Goal: Task Accomplishment & Management: Manage account settings

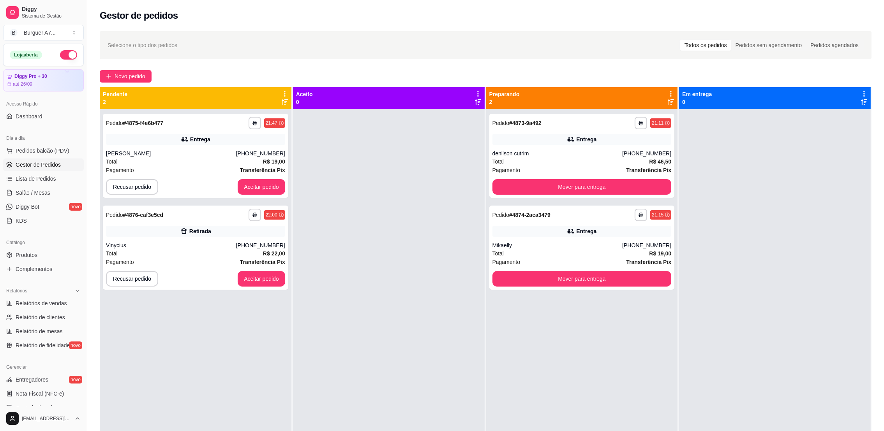
click at [125, 86] on div "**********" at bounding box center [485, 276] width 797 height 501
click at [128, 73] on span "Novo pedido" at bounding box center [130, 76] width 31 height 9
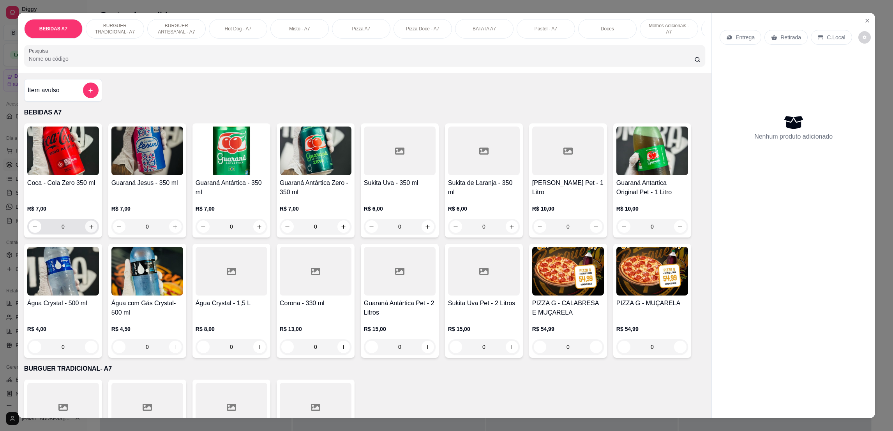
click at [90, 233] on button "increase-product-quantity" at bounding box center [91, 227] width 12 height 12
type input "1"
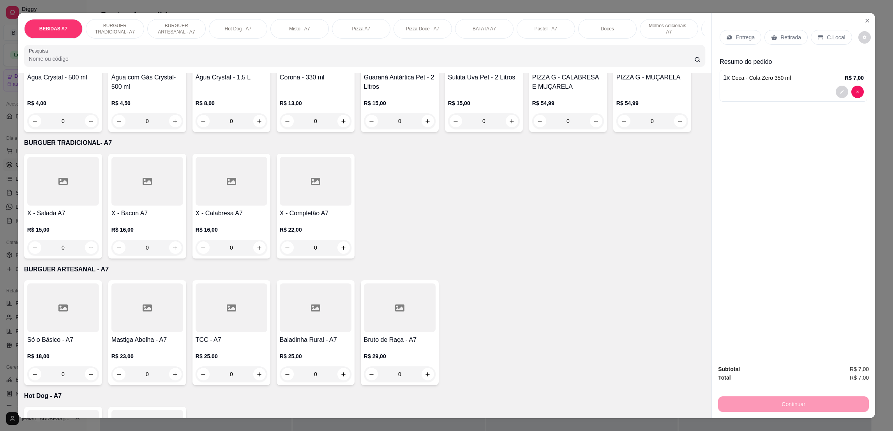
scroll to position [234, 0]
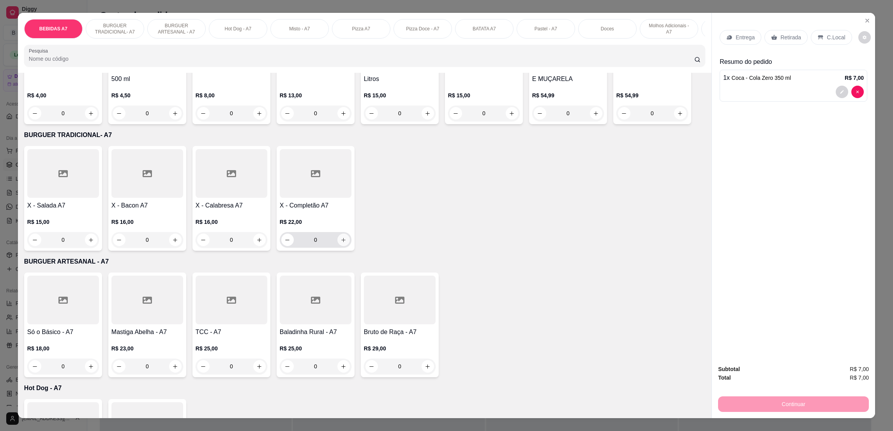
click at [337, 246] on button "increase-product-quantity" at bounding box center [343, 240] width 12 height 12
type input "1"
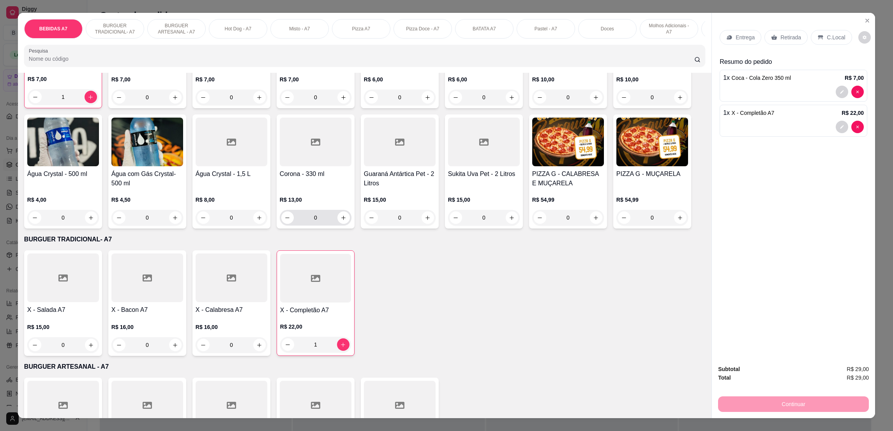
scroll to position [0, 0]
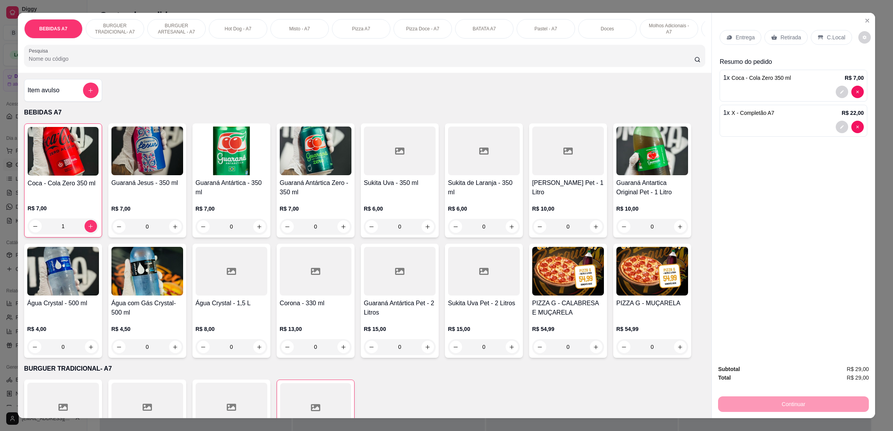
click at [736, 37] on p "Entrega" at bounding box center [744, 38] width 19 height 8
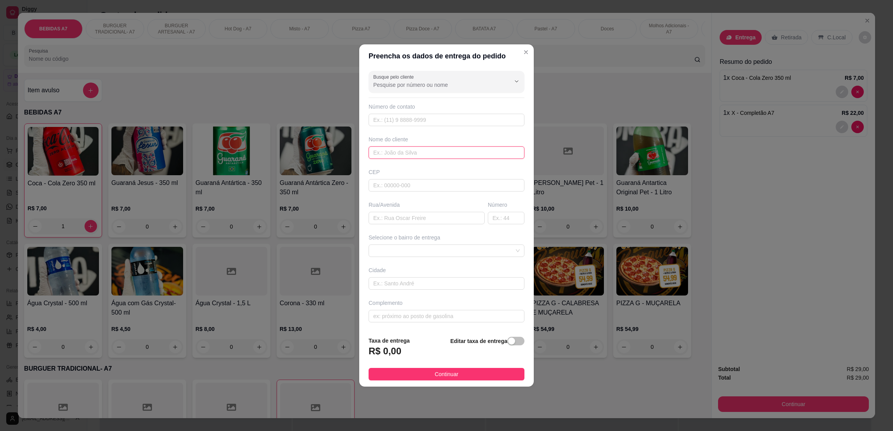
click at [437, 146] on input "text" at bounding box center [447, 152] width 156 height 12
click at [491, 256] on span at bounding box center [446, 251] width 146 height 12
type input "[PERSON_NAME] de duca"
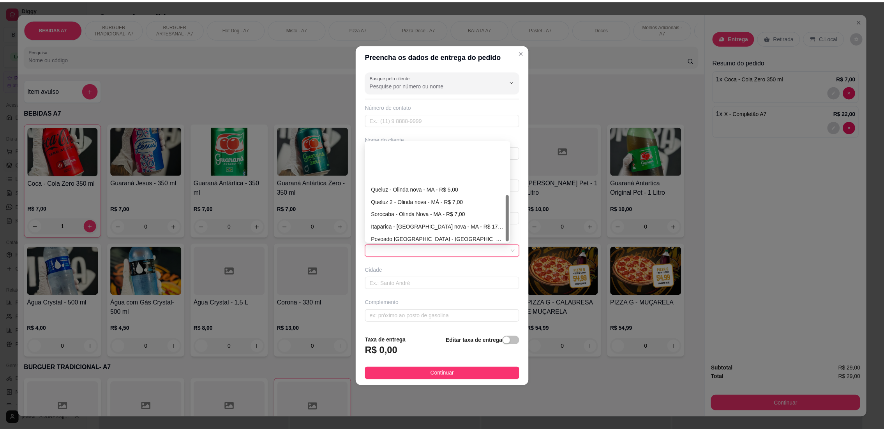
scroll to position [112, 0]
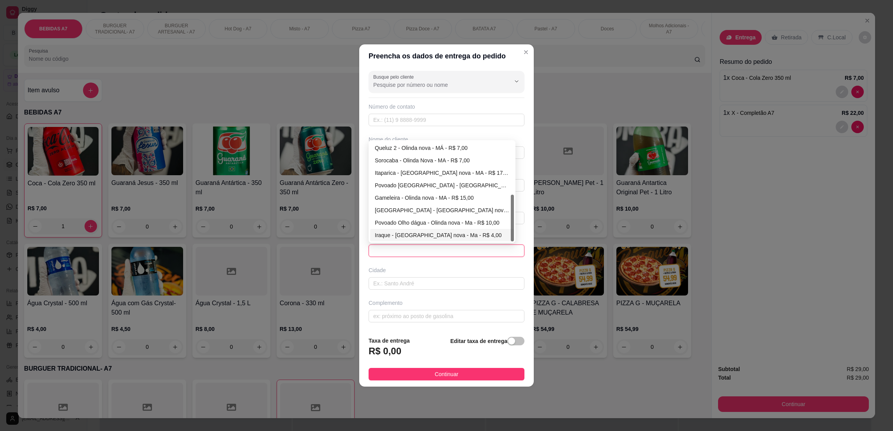
click at [423, 233] on div "Iraque - [GEOGRAPHIC_DATA] nova - Ma - R$ 4,00" at bounding box center [442, 235] width 134 height 9
type input "Olinda nova - Ma"
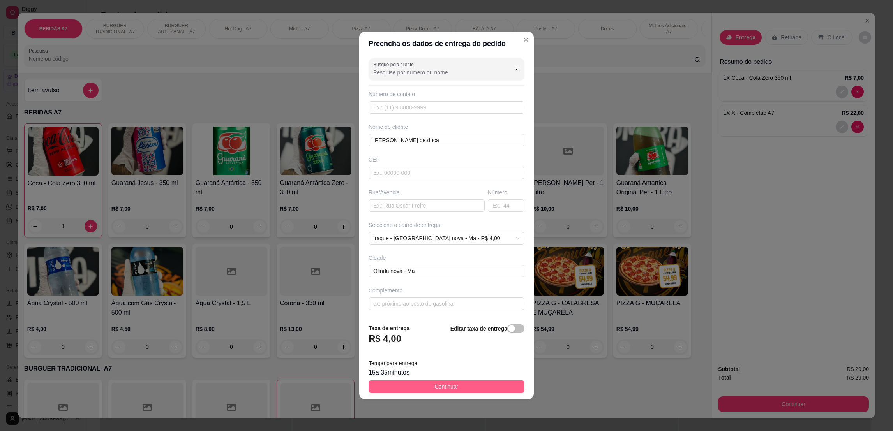
click at [489, 384] on button "Continuar" at bounding box center [447, 387] width 156 height 12
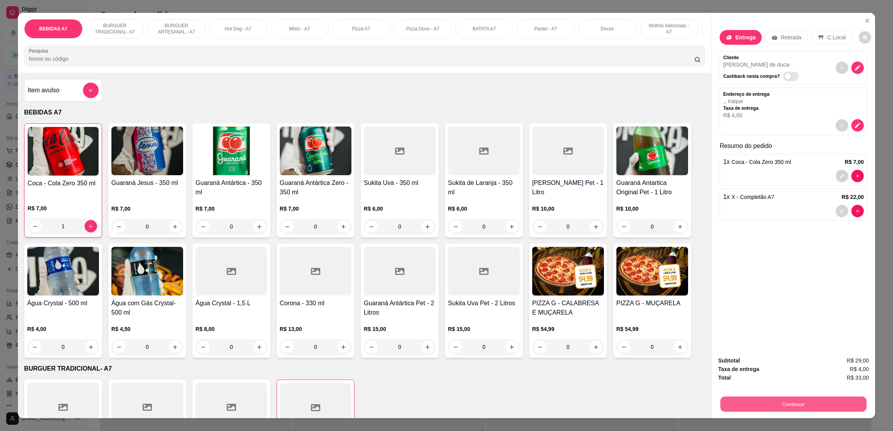
click at [848, 407] on button "Continuar" at bounding box center [793, 404] width 146 height 15
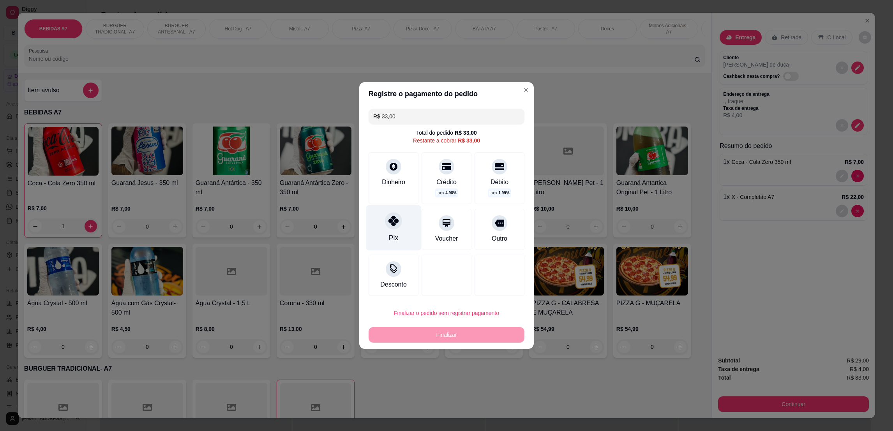
click at [405, 221] on div "Pix" at bounding box center [393, 228] width 55 height 46
type input "R$ 0,00"
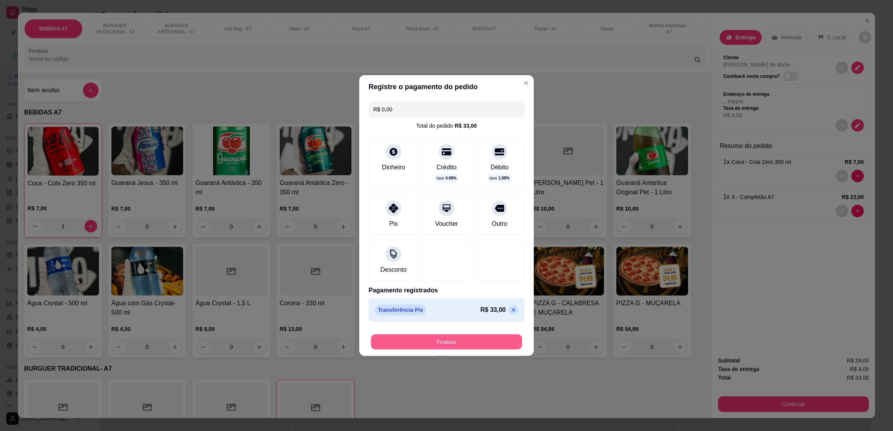
click at [467, 339] on button "Finalizar" at bounding box center [446, 342] width 151 height 15
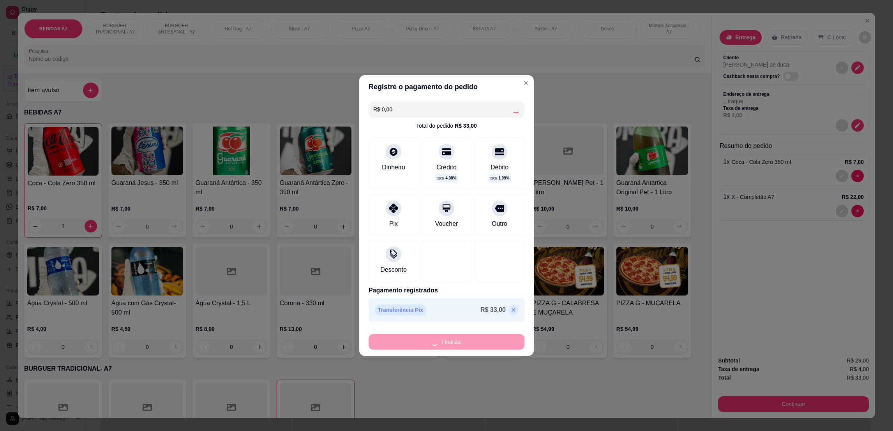
type input "0"
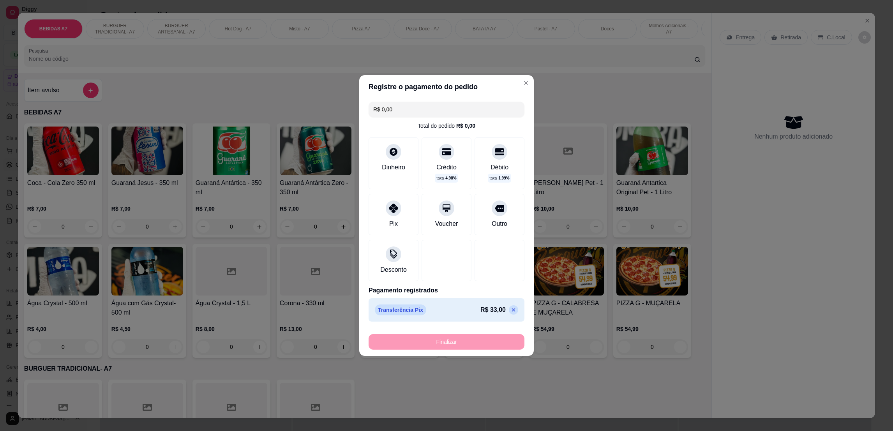
type input "-R$ 33,00"
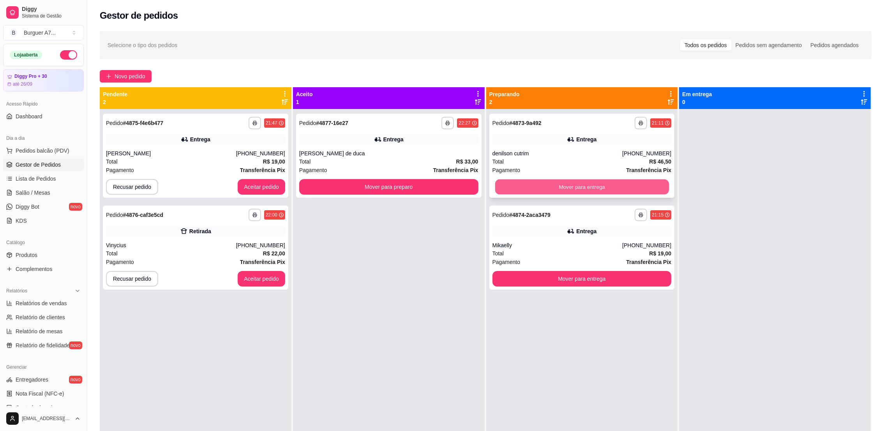
click at [557, 182] on button "Mover para entrega" at bounding box center [582, 187] width 174 height 15
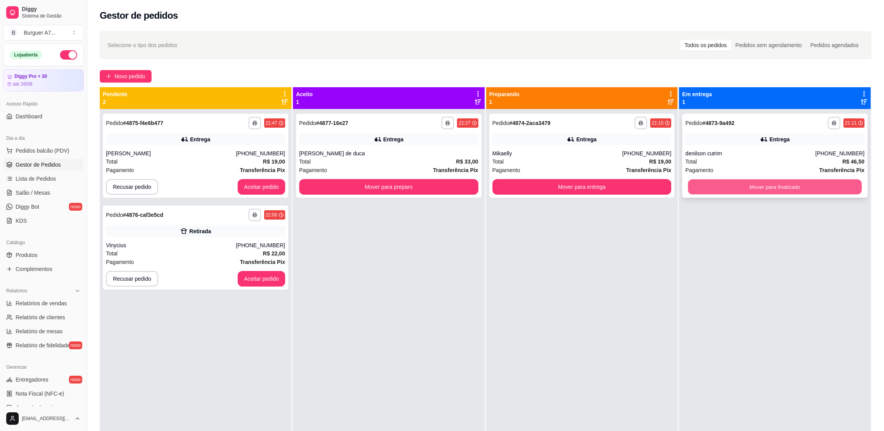
click at [768, 189] on button "Mover para finalizado" at bounding box center [775, 187] width 174 height 15
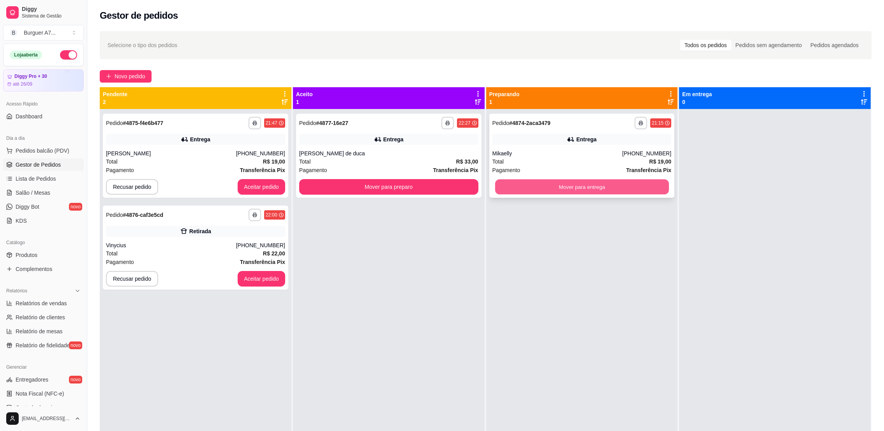
click at [621, 183] on button "Mover para entrega" at bounding box center [582, 187] width 174 height 15
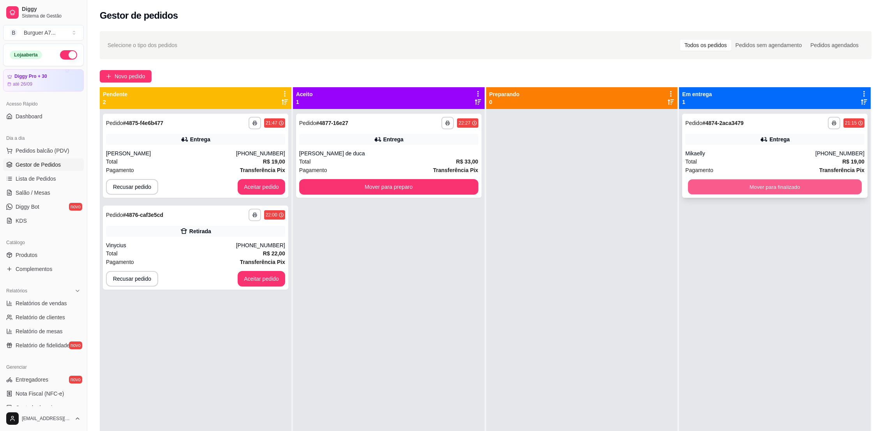
click at [760, 189] on button "Mover para finalizado" at bounding box center [775, 187] width 174 height 15
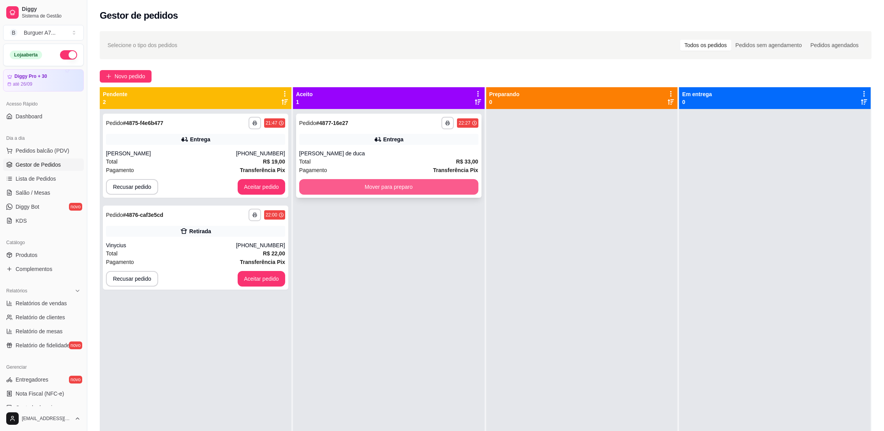
click at [434, 182] on button "Mover para preparo" at bounding box center [388, 187] width 179 height 16
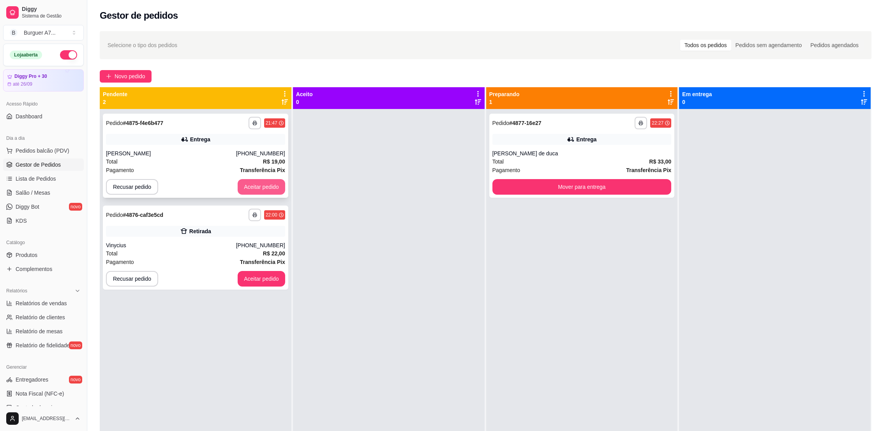
click at [271, 180] on button "Aceitar pedido" at bounding box center [262, 187] width 48 height 16
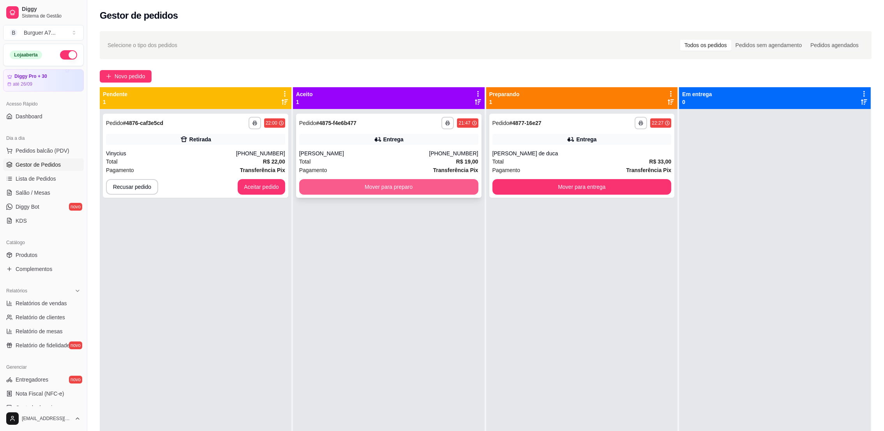
click at [443, 186] on button "Mover para preparo" at bounding box center [388, 187] width 179 height 16
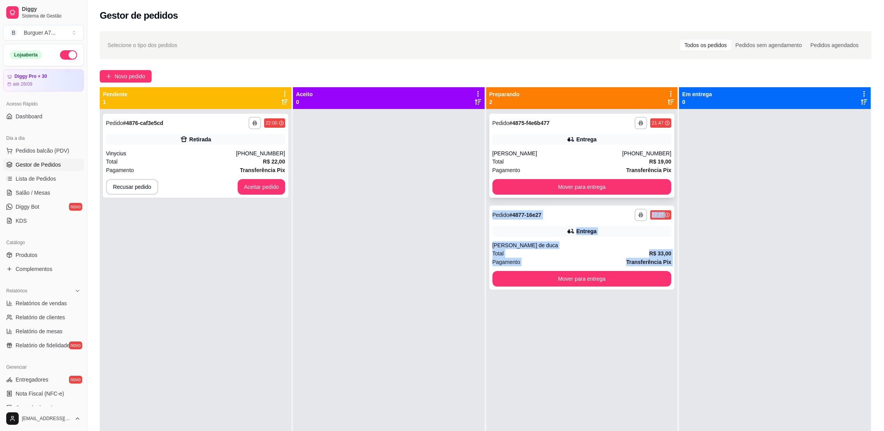
drag, startPoint x: 641, startPoint y: 287, endPoint x: 653, endPoint y: 179, distance: 108.6
click at [656, 182] on div "**********" at bounding box center [582, 324] width 192 height 431
click at [645, 189] on button "Mover para entrega" at bounding box center [581, 187] width 179 height 16
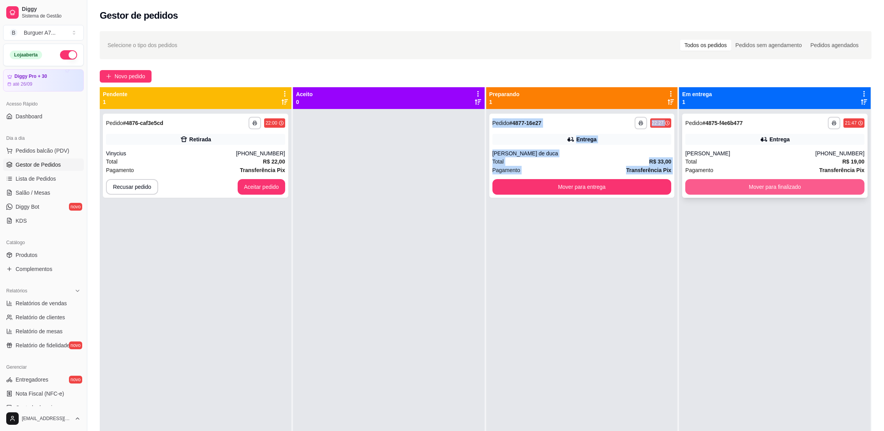
click at [763, 189] on button "Mover para finalizado" at bounding box center [774, 187] width 179 height 16
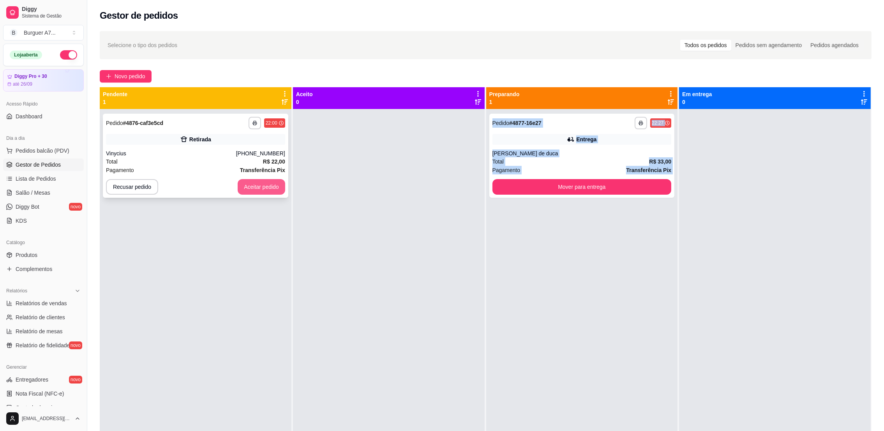
click at [244, 184] on button "Aceitar pedido" at bounding box center [262, 187] width 48 height 16
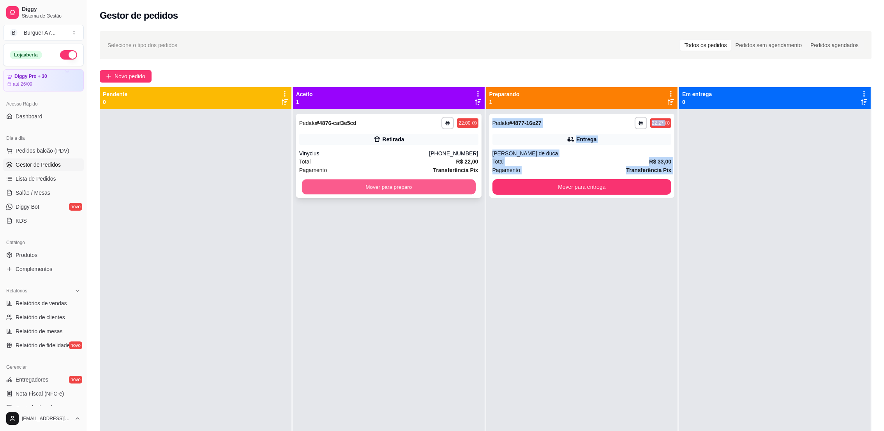
click at [413, 189] on button "Mover para preparo" at bounding box center [389, 187] width 174 height 15
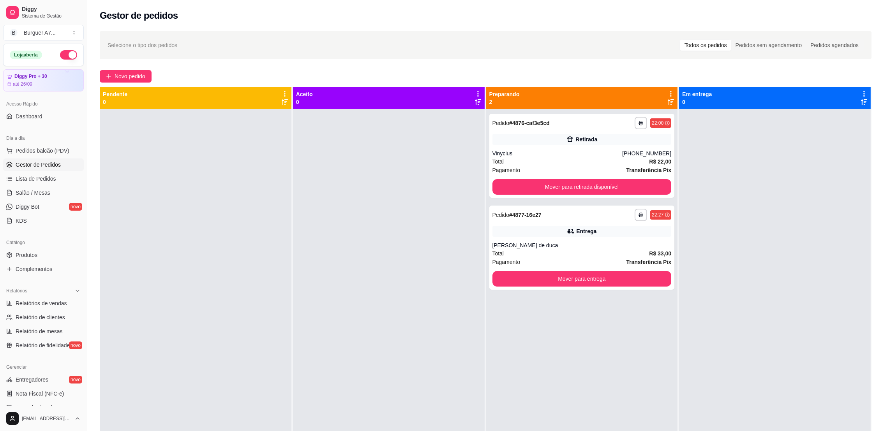
click at [691, 203] on div at bounding box center [775, 324] width 192 height 431
click at [585, 252] on div "Total R$ 33,00" at bounding box center [581, 253] width 179 height 9
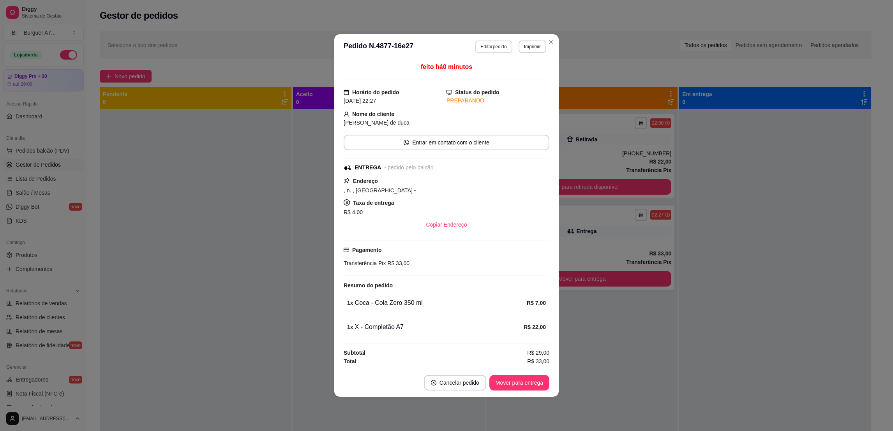
click at [494, 44] on button "Editar pedido" at bounding box center [493, 47] width 37 height 12
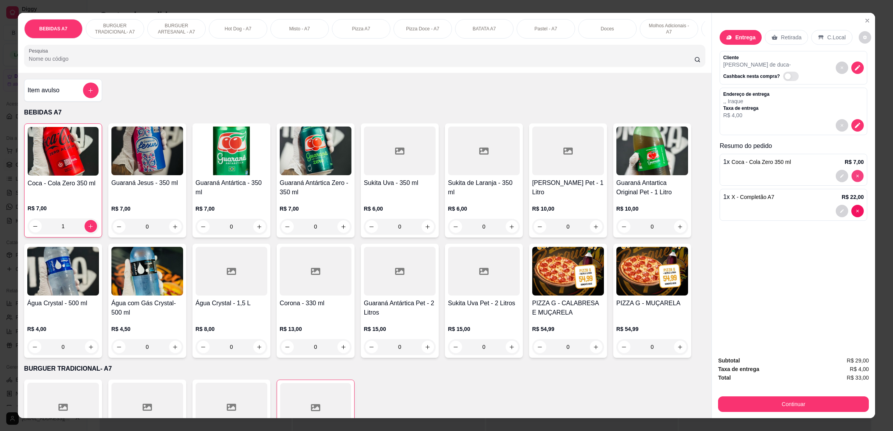
type input "0"
click at [791, 38] on p "Retirada" at bounding box center [791, 38] width 21 height 8
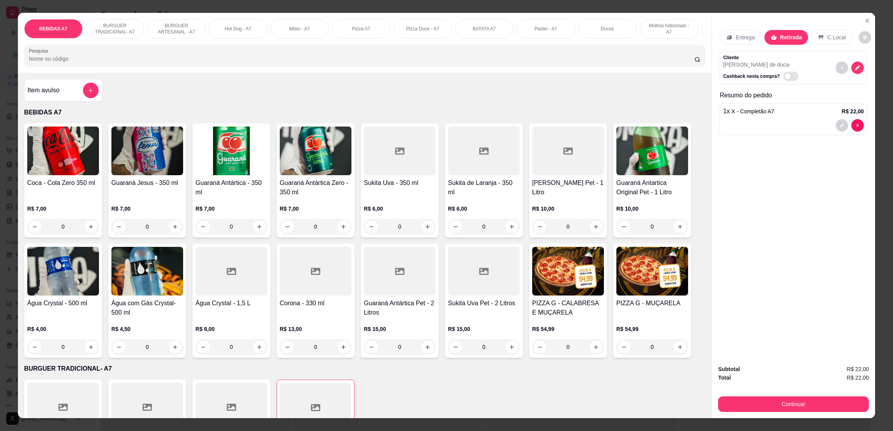
drag, startPoint x: 834, startPoint y: 396, endPoint x: 834, endPoint y: 403, distance: 7.0
click at [834, 397] on div "Continuar" at bounding box center [793, 404] width 151 height 18
click at [834, 403] on button "Continuar" at bounding box center [793, 404] width 146 height 15
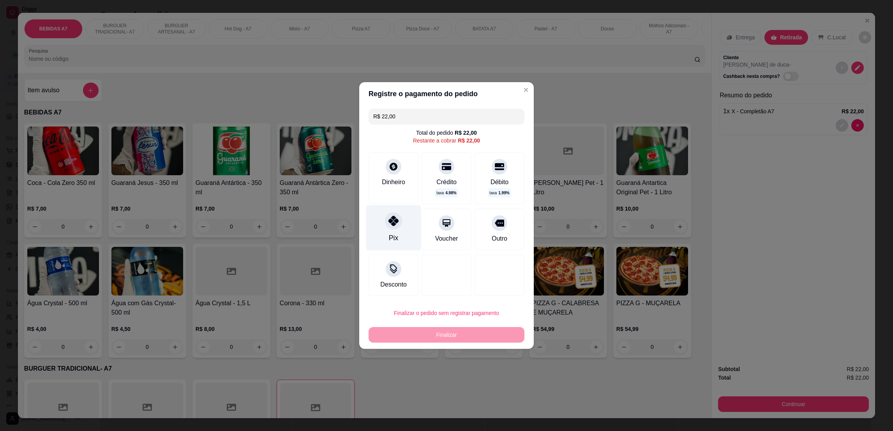
click at [403, 238] on div "Pix" at bounding box center [393, 228] width 55 height 46
type input "R$ 0,00"
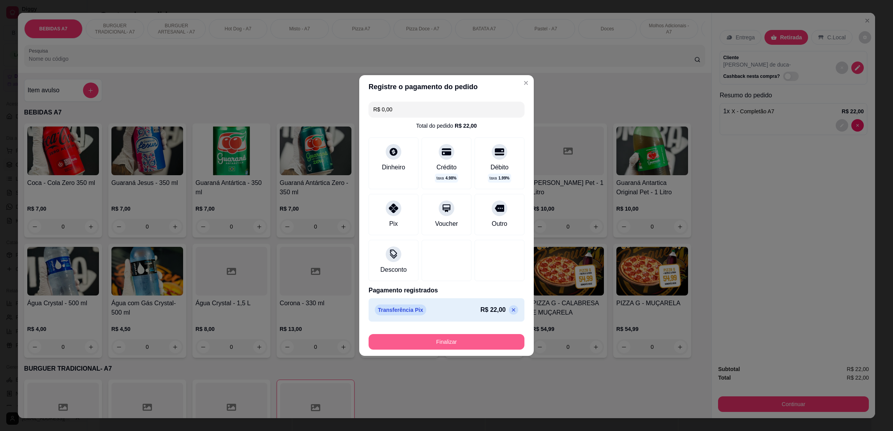
click at [486, 344] on button "Finalizar" at bounding box center [447, 342] width 156 height 16
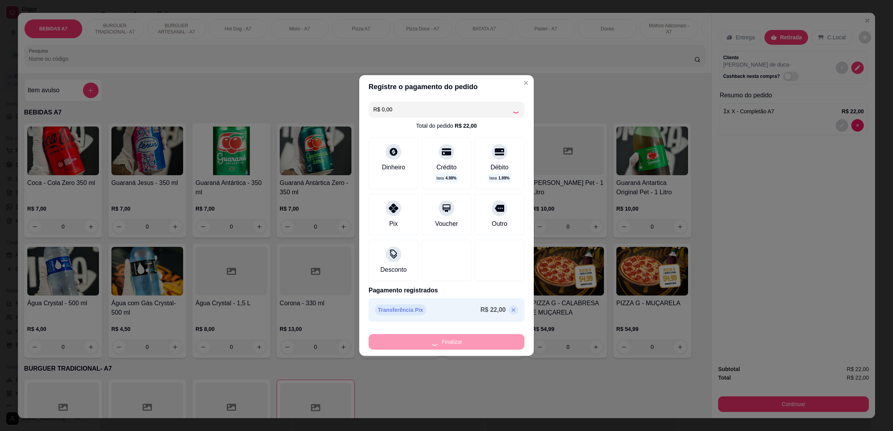
type input "0"
type input "-R$ 22,00"
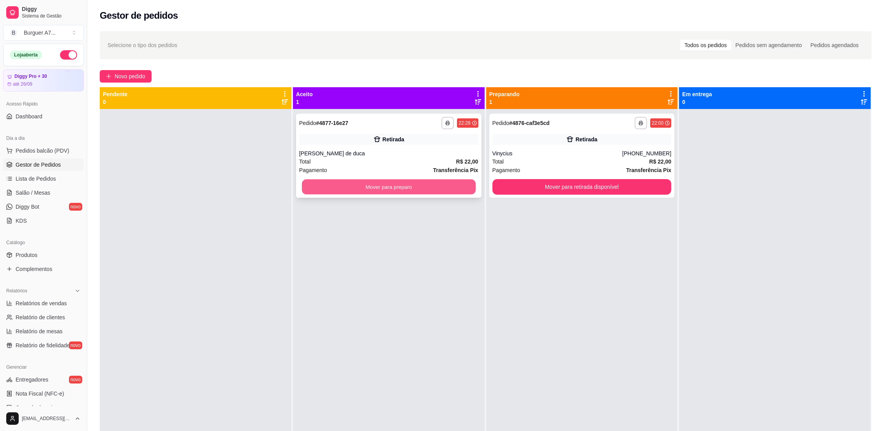
click at [450, 192] on button "Mover para preparo" at bounding box center [389, 187] width 174 height 15
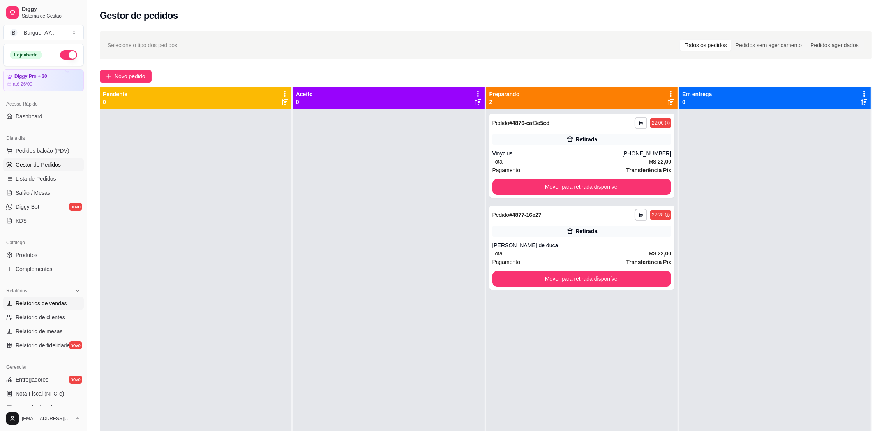
click at [39, 302] on span "Relatórios de vendas" at bounding box center [41, 304] width 51 height 8
select select "ALL"
select select "0"
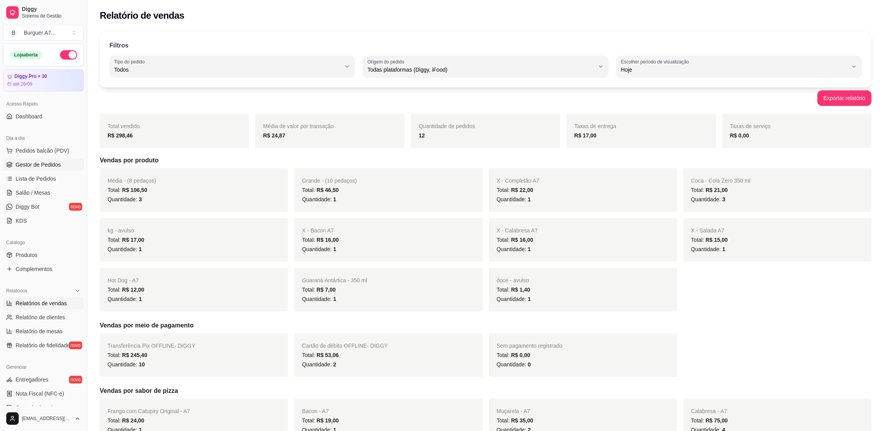
click at [45, 164] on span "Gestor de Pedidos" at bounding box center [38, 165] width 45 height 8
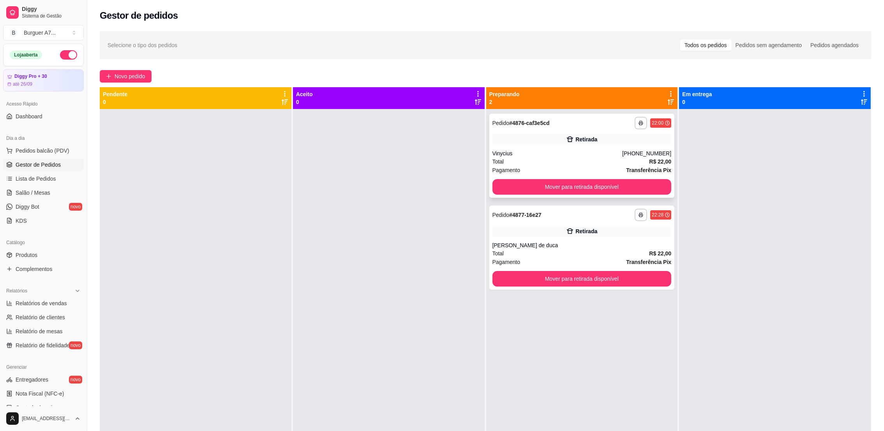
click at [590, 164] on div "Total R$ 22,00" at bounding box center [581, 161] width 179 height 9
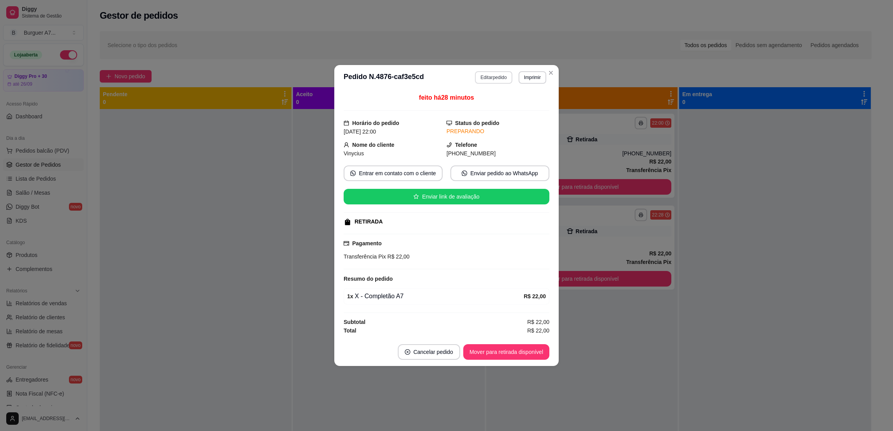
click at [496, 75] on button "Editar pedido" at bounding box center [493, 77] width 37 height 12
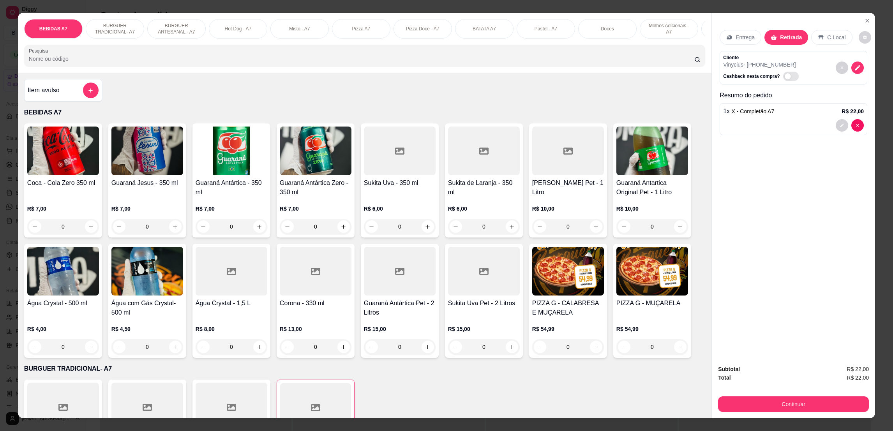
click at [74, 98] on div "Item avulso" at bounding box center [63, 91] width 71 height 16
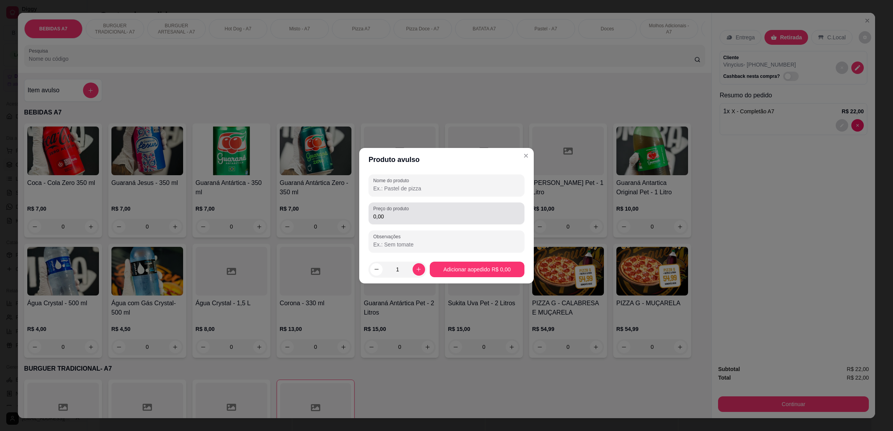
click at [400, 213] on input "0,00" at bounding box center [446, 217] width 146 height 8
click at [433, 220] on input "0,00" at bounding box center [446, 217] width 146 height 8
click at [432, 214] on input "0,00" at bounding box center [446, 217] width 146 height 8
click at [432, 215] on input "0,00" at bounding box center [446, 217] width 146 height 8
type input "4,00"
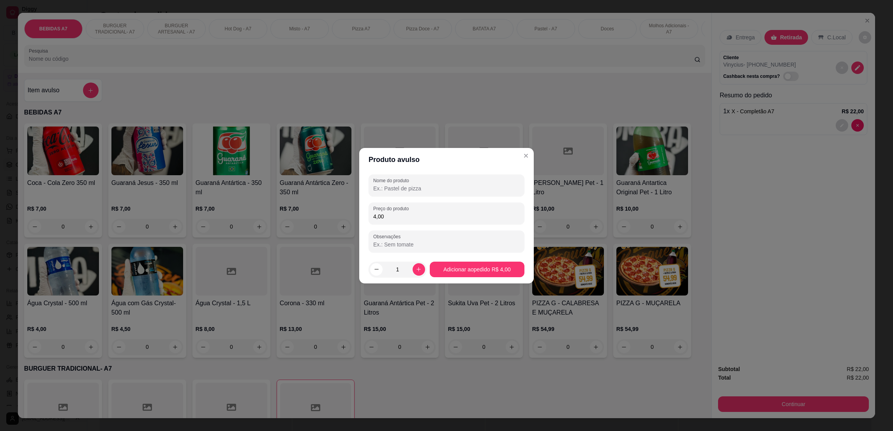
click at [433, 199] on div "Nome do produto Preço do produto 4,00 Observações" at bounding box center [447, 214] width 156 height 78
click at [433, 183] on div at bounding box center [446, 186] width 146 height 16
type input "kg"
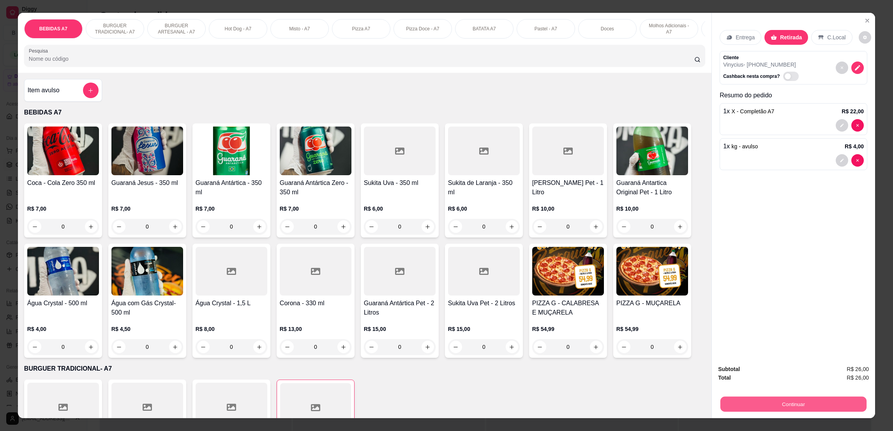
click at [808, 402] on button "Continuar" at bounding box center [793, 404] width 146 height 15
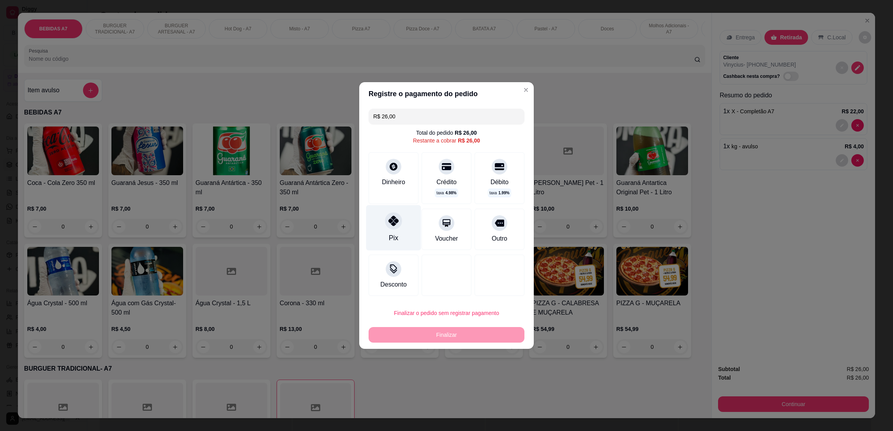
click at [389, 231] on div "Pix" at bounding box center [393, 228] width 55 height 46
type input "R$ 0,00"
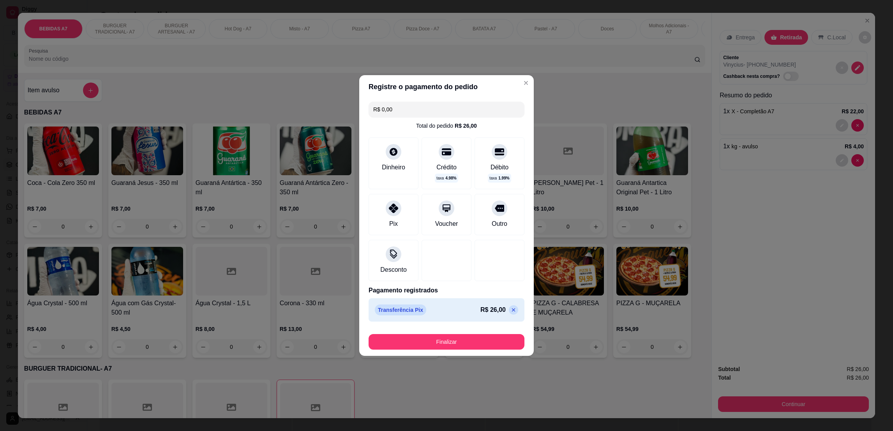
click at [482, 355] on div "Registre o pagamento do pedido R$ 0,00 Total do pedido R$ 26,00 Dinheiro Crédit…" at bounding box center [446, 215] width 893 height 431
click at [488, 349] on button "Finalizar" at bounding box center [446, 342] width 151 height 15
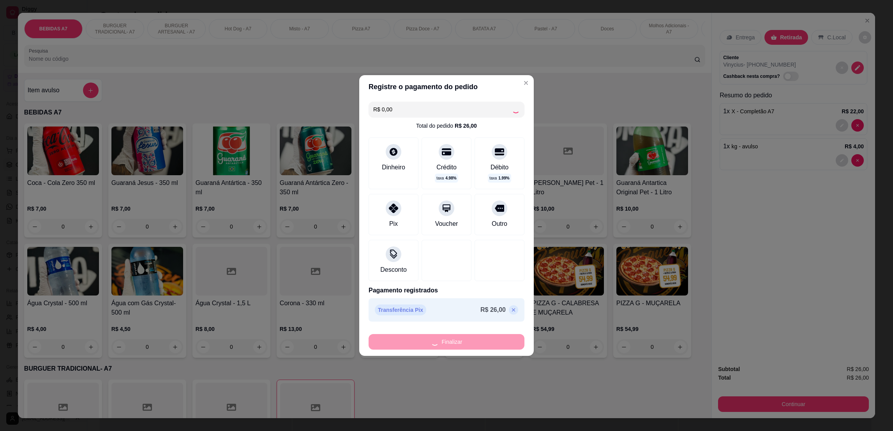
type input "0"
type input "-R$ 26,00"
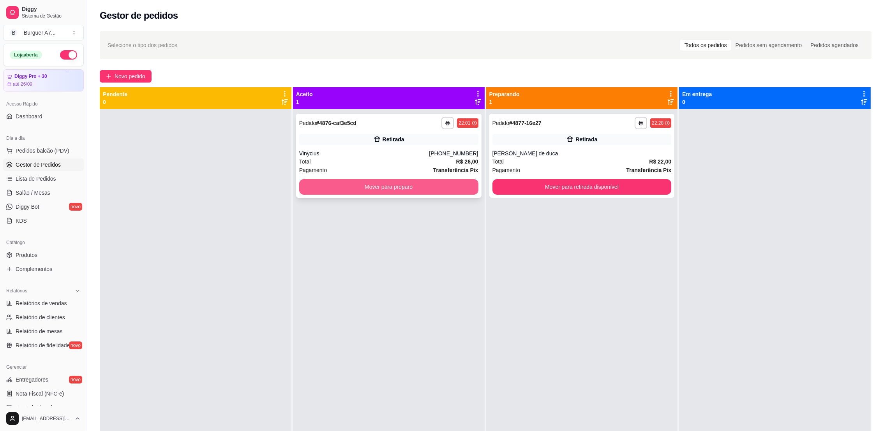
click at [457, 185] on button "Mover para preparo" at bounding box center [388, 187] width 179 height 16
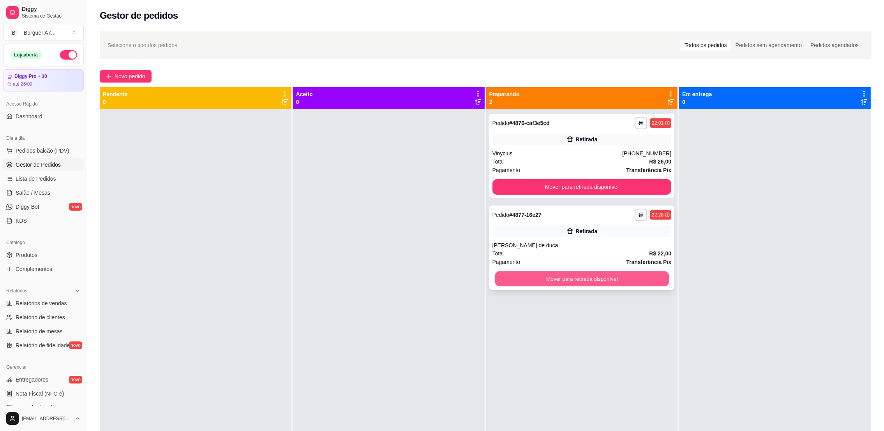
click at [628, 279] on button "Mover para retirada disponível" at bounding box center [582, 279] width 174 height 15
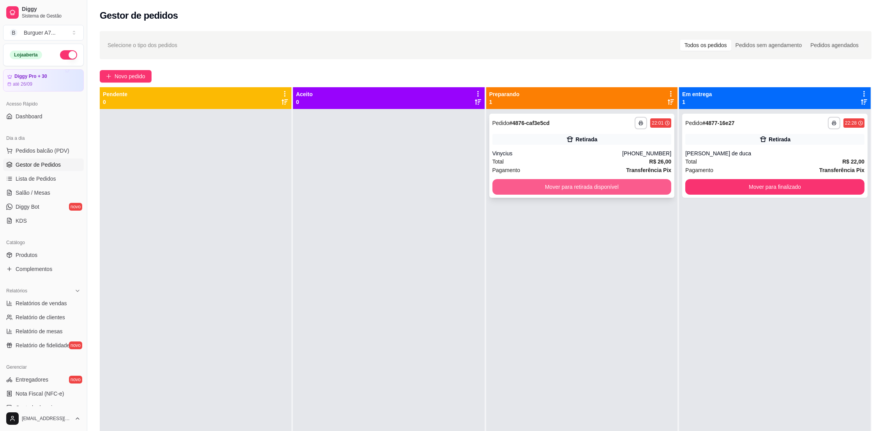
click at [632, 183] on button "Mover para retirada disponível" at bounding box center [581, 187] width 179 height 16
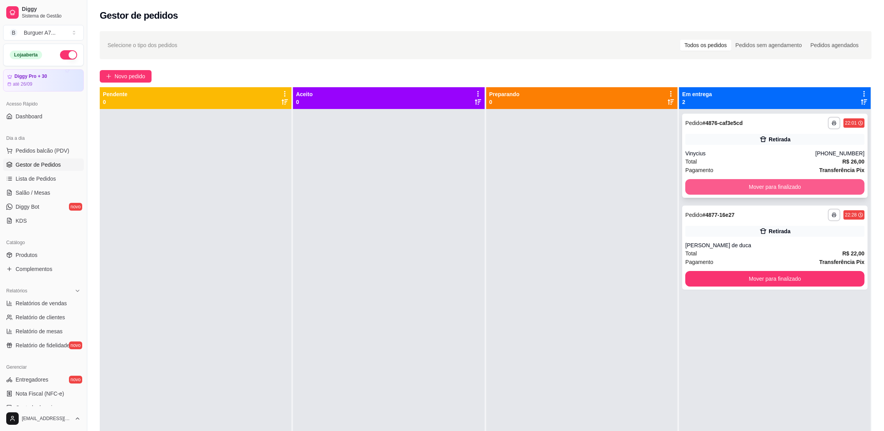
click at [793, 186] on button "Mover para finalizado" at bounding box center [774, 187] width 179 height 16
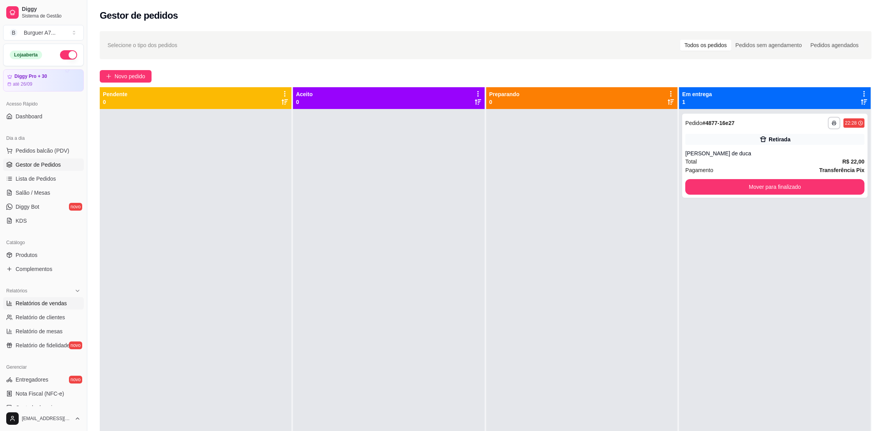
click at [50, 302] on span "Relatórios de vendas" at bounding box center [41, 304] width 51 height 8
select select "ALL"
select select "0"
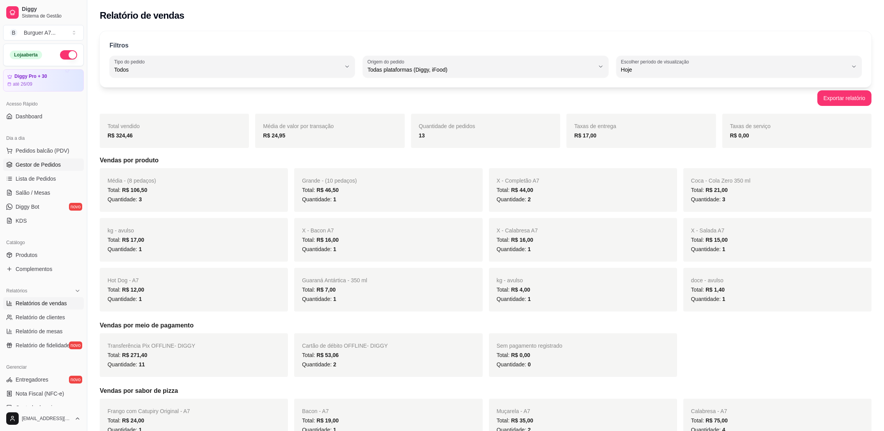
click at [56, 162] on span "Gestor de Pedidos" at bounding box center [38, 165] width 45 height 8
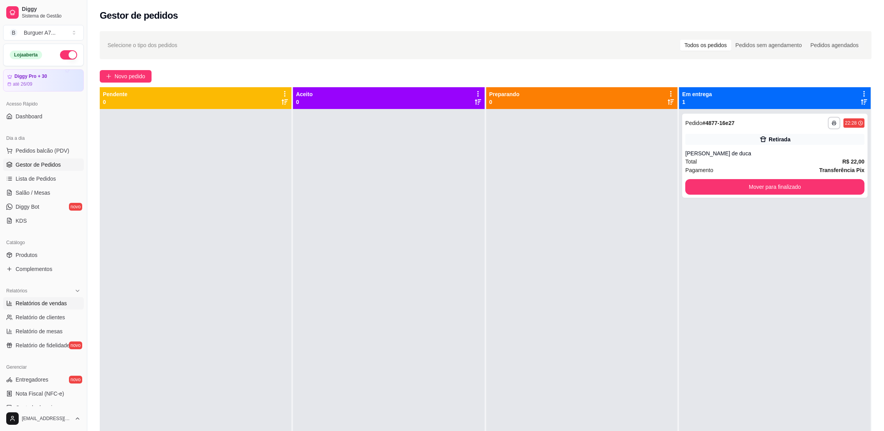
click at [6, 298] on link "Relatórios de vendas" at bounding box center [43, 303] width 81 height 12
select select "ALL"
select select "0"
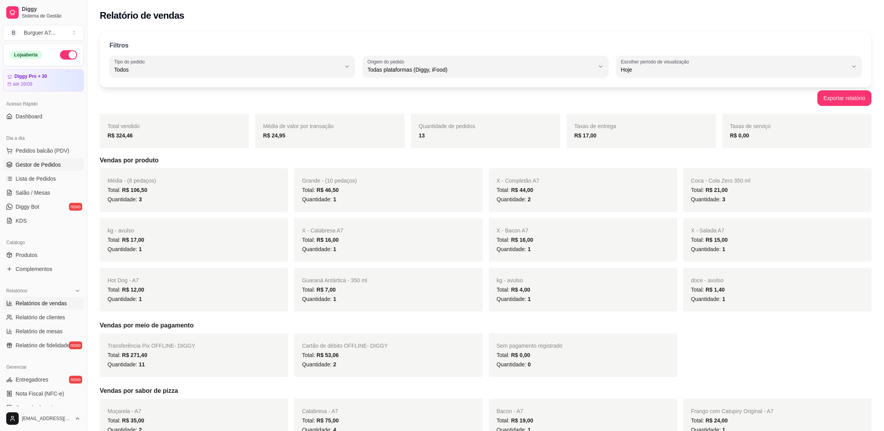
click at [44, 165] on span "Gestor de Pedidos" at bounding box center [38, 165] width 45 height 8
